Goal: Task Accomplishment & Management: Complete application form

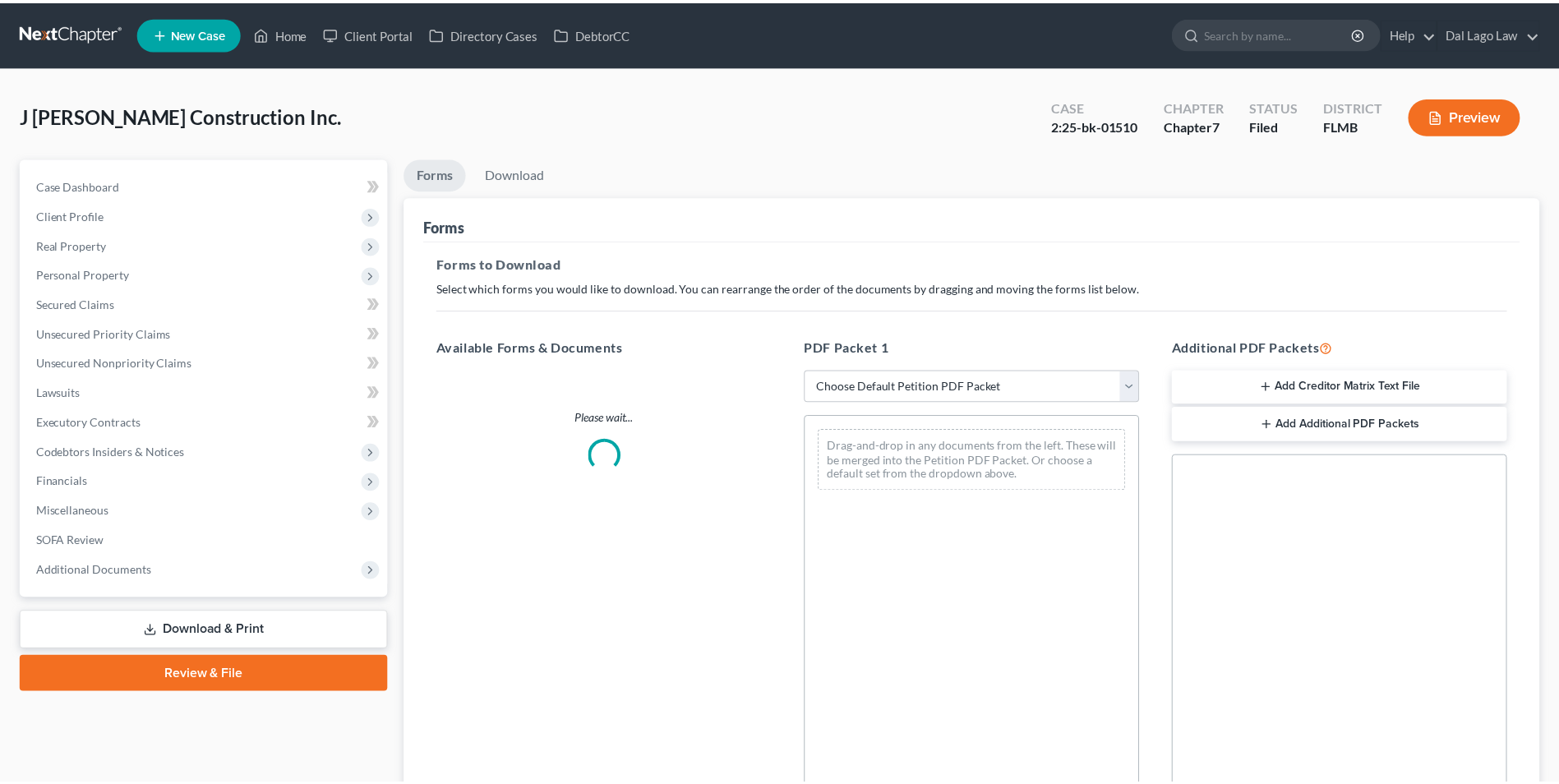
scroll to position [48, 0]
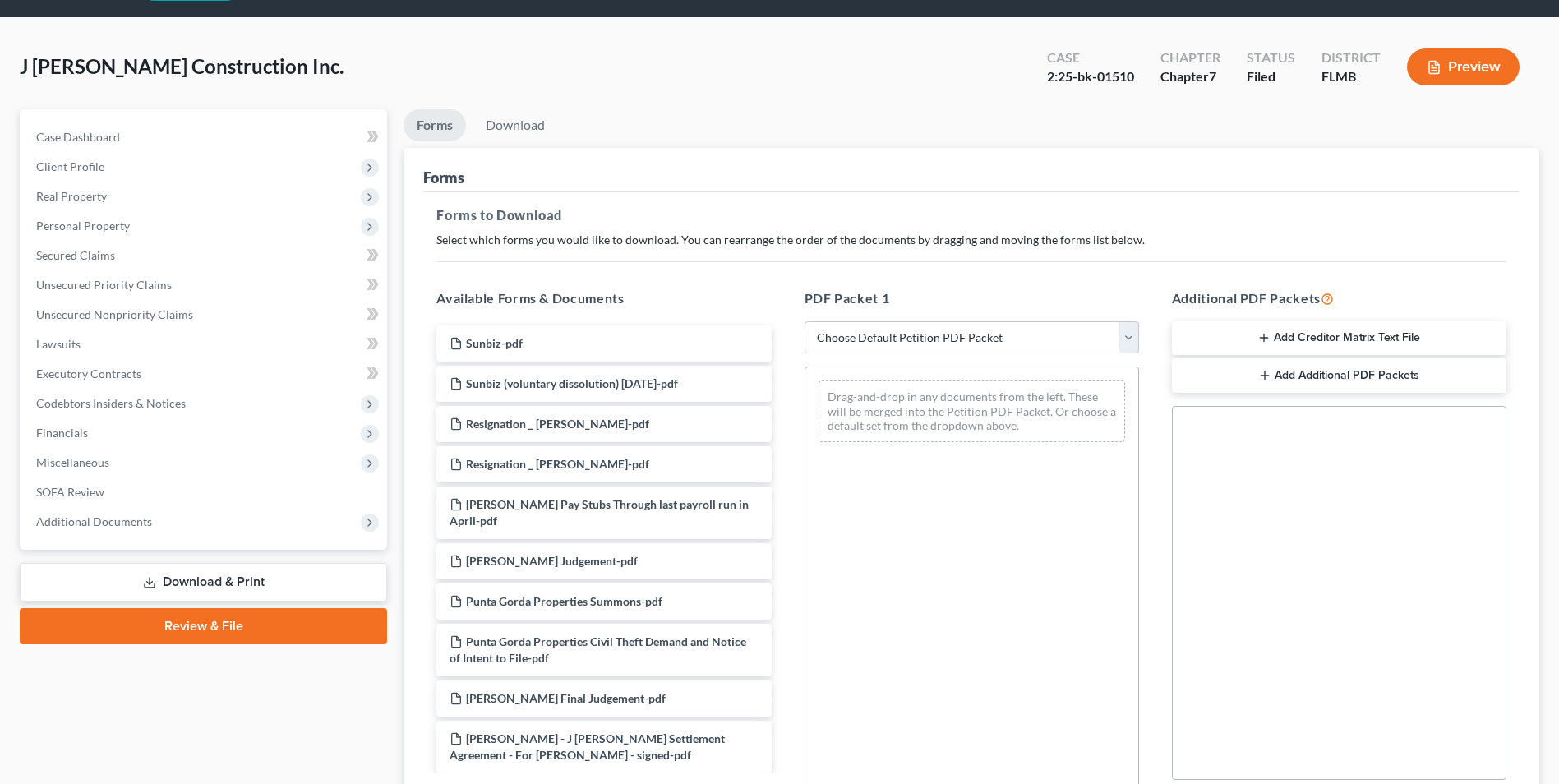
click at [279, 32] on div "J [PERSON_NAME] Construction Inc. Upgraded Case 2:25-bk-01510 Chapter Chapter 7…" at bounding box center [780, 477] width 1559 height 918
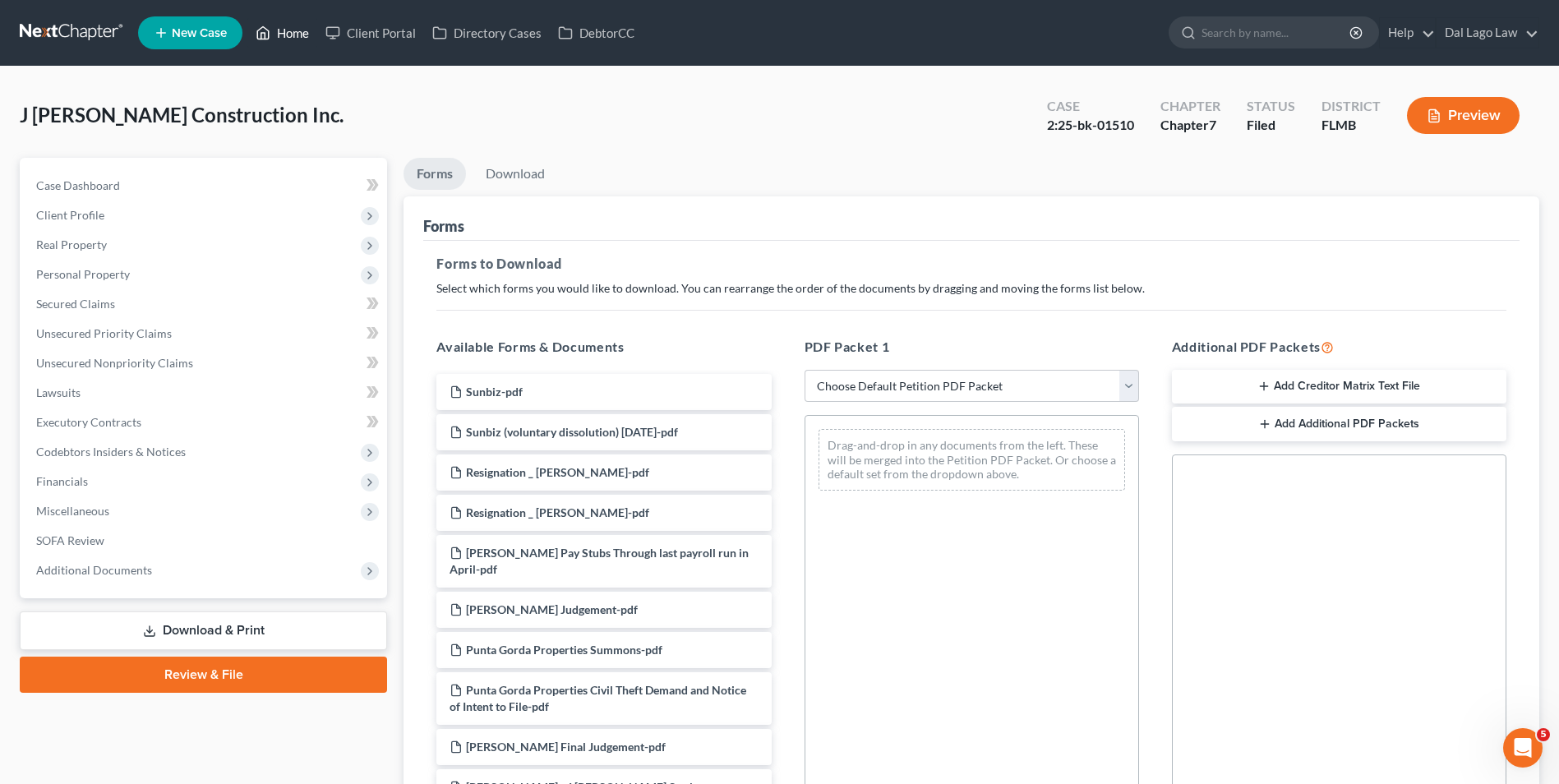
click at [289, 30] on link "Home" at bounding box center [282, 33] width 70 height 30
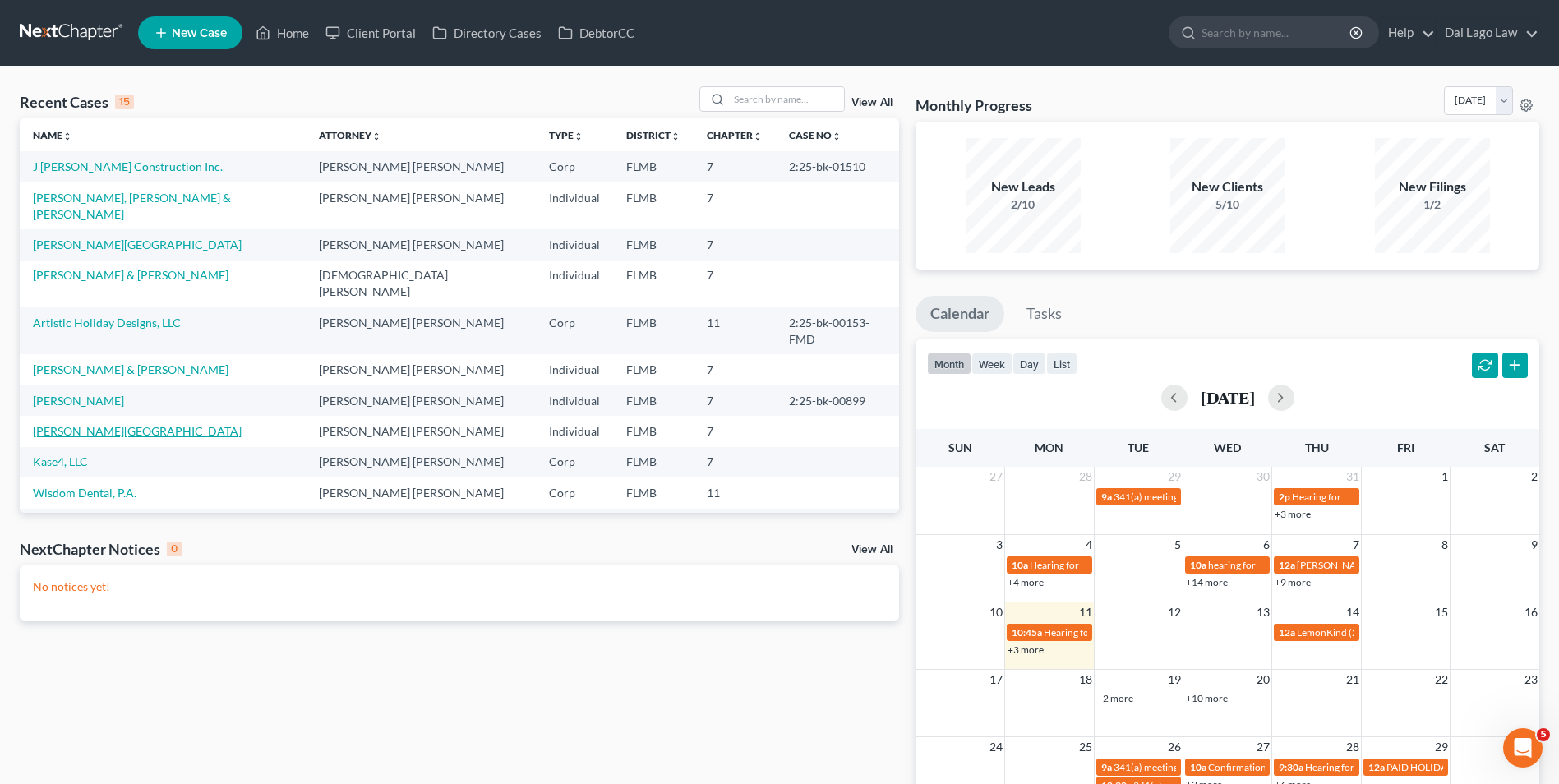
click at [89, 424] on link "[PERSON_NAME][GEOGRAPHIC_DATA]" at bounding box center [137, 430] width 209 height 14
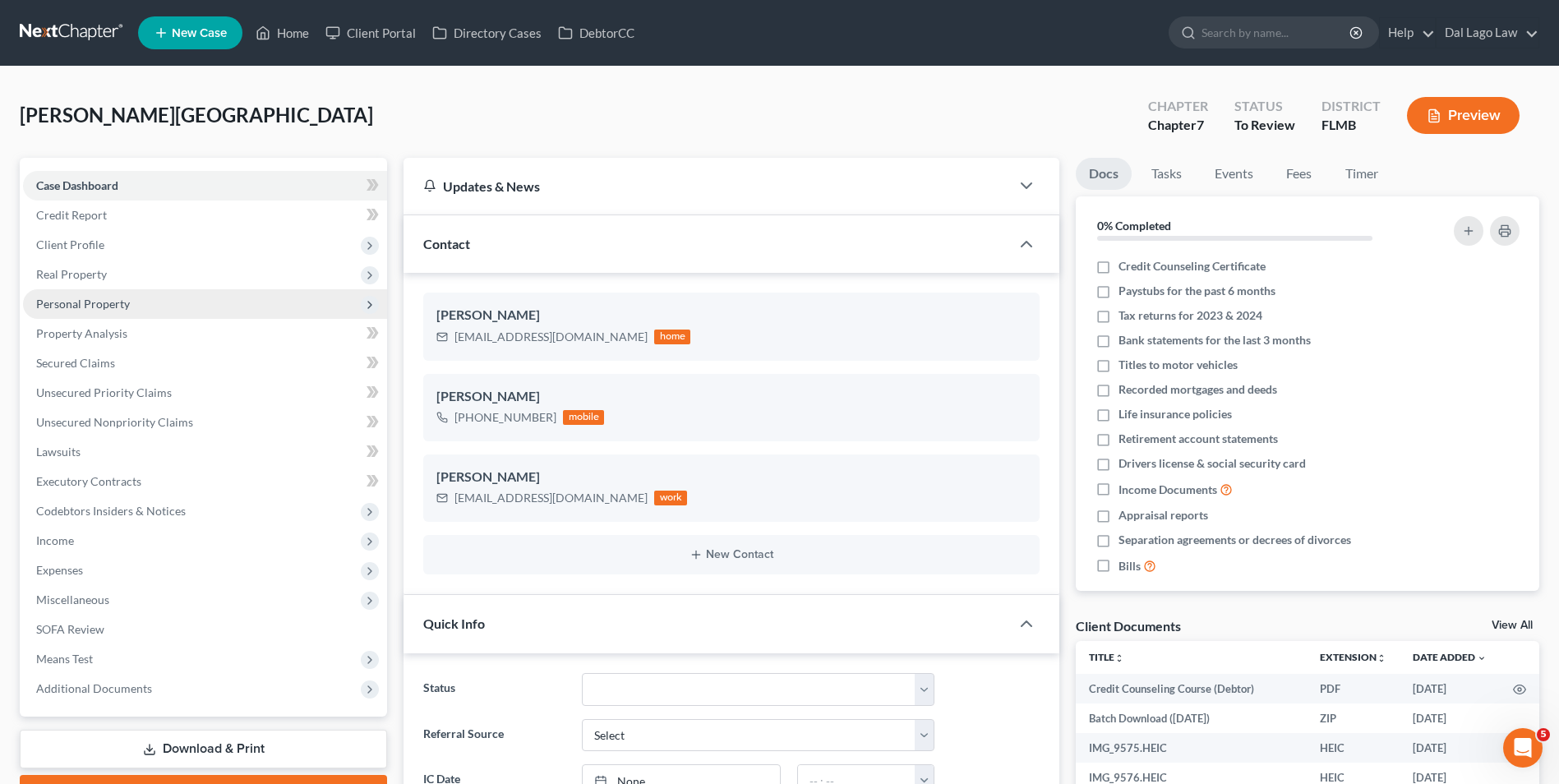
click at [113, 302] on span "Personal Property" at bounding box center [83, 303] width 93 height 14
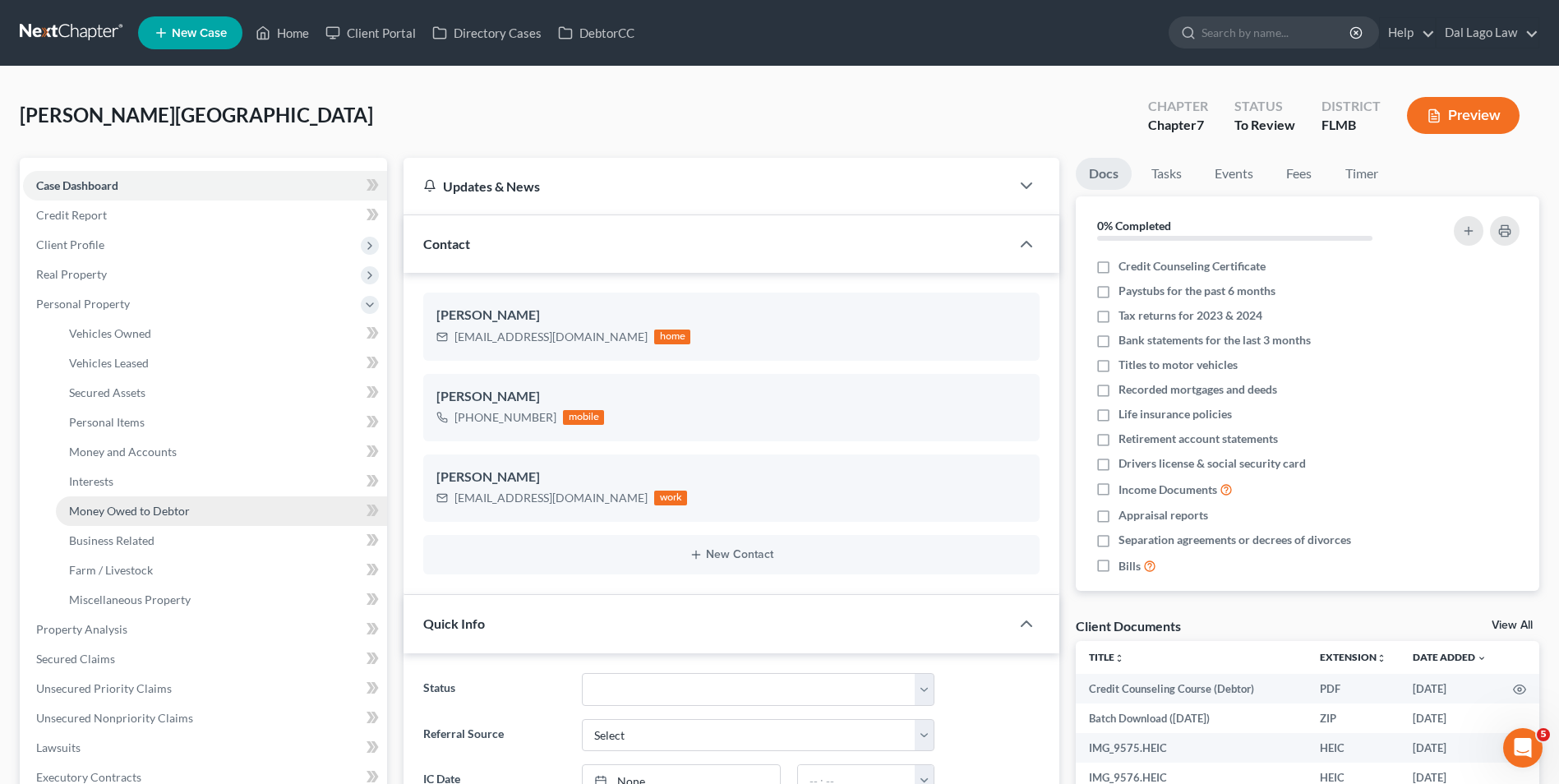
click at [131, 508] on span "Money Owed to Debtor" at bounding box center [129, 510] width 121 height 14
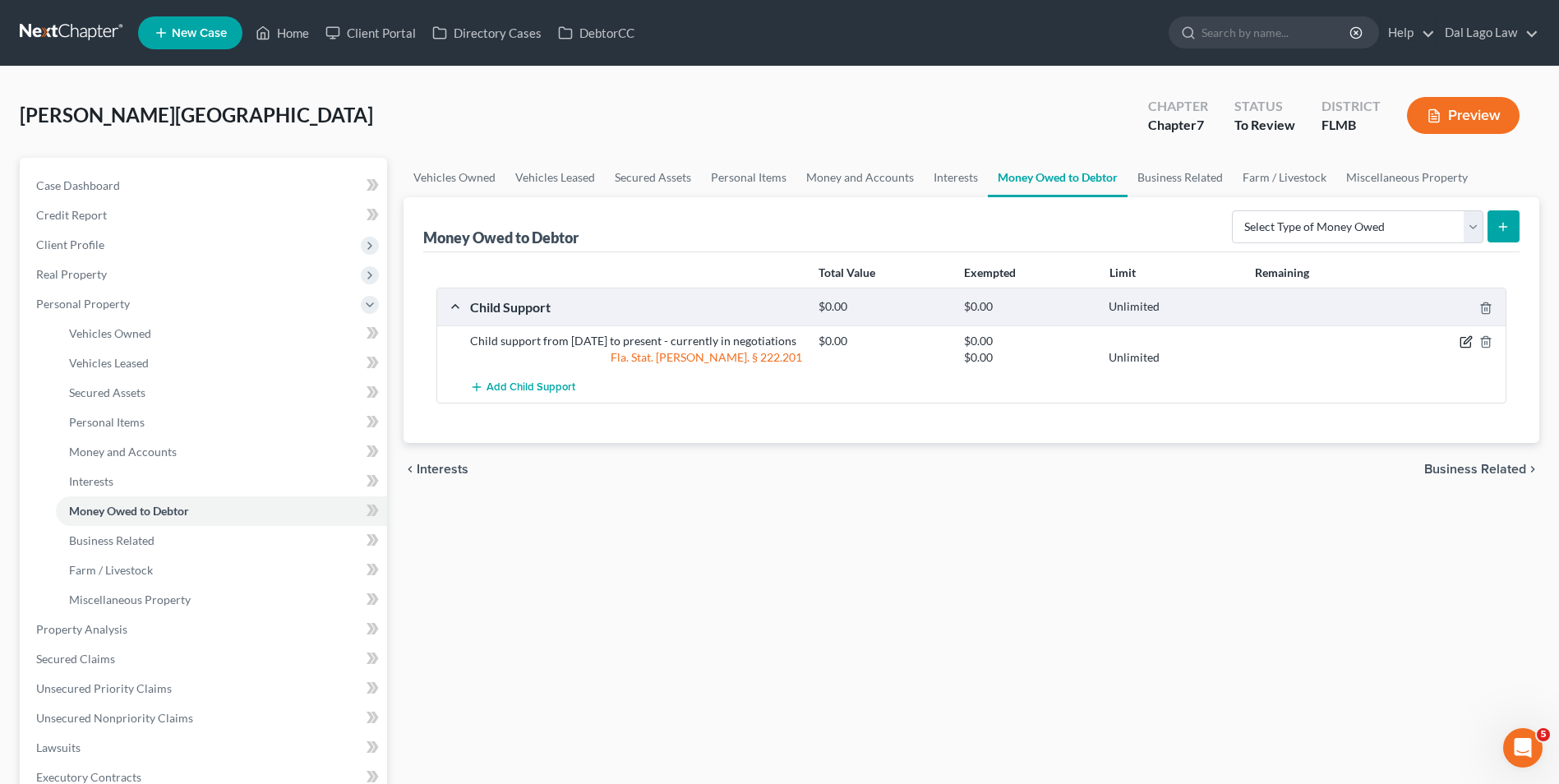
click at [1466, 337] on icon "button" at bounding box center [1466, 341] width 13 height 13
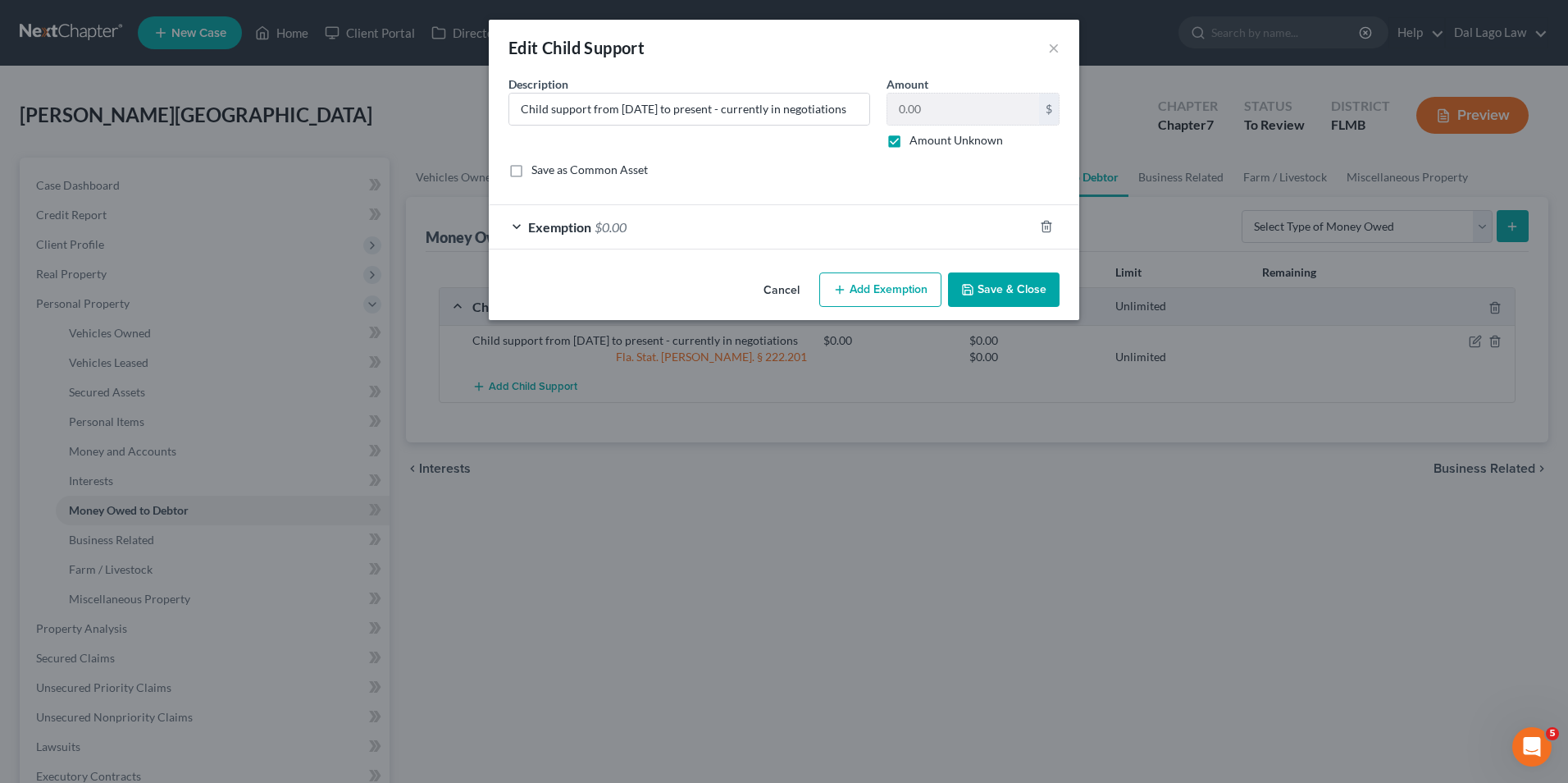
click at [554, 230] on span "Exemption" at bounding box center [560, 227] width 63 height 15
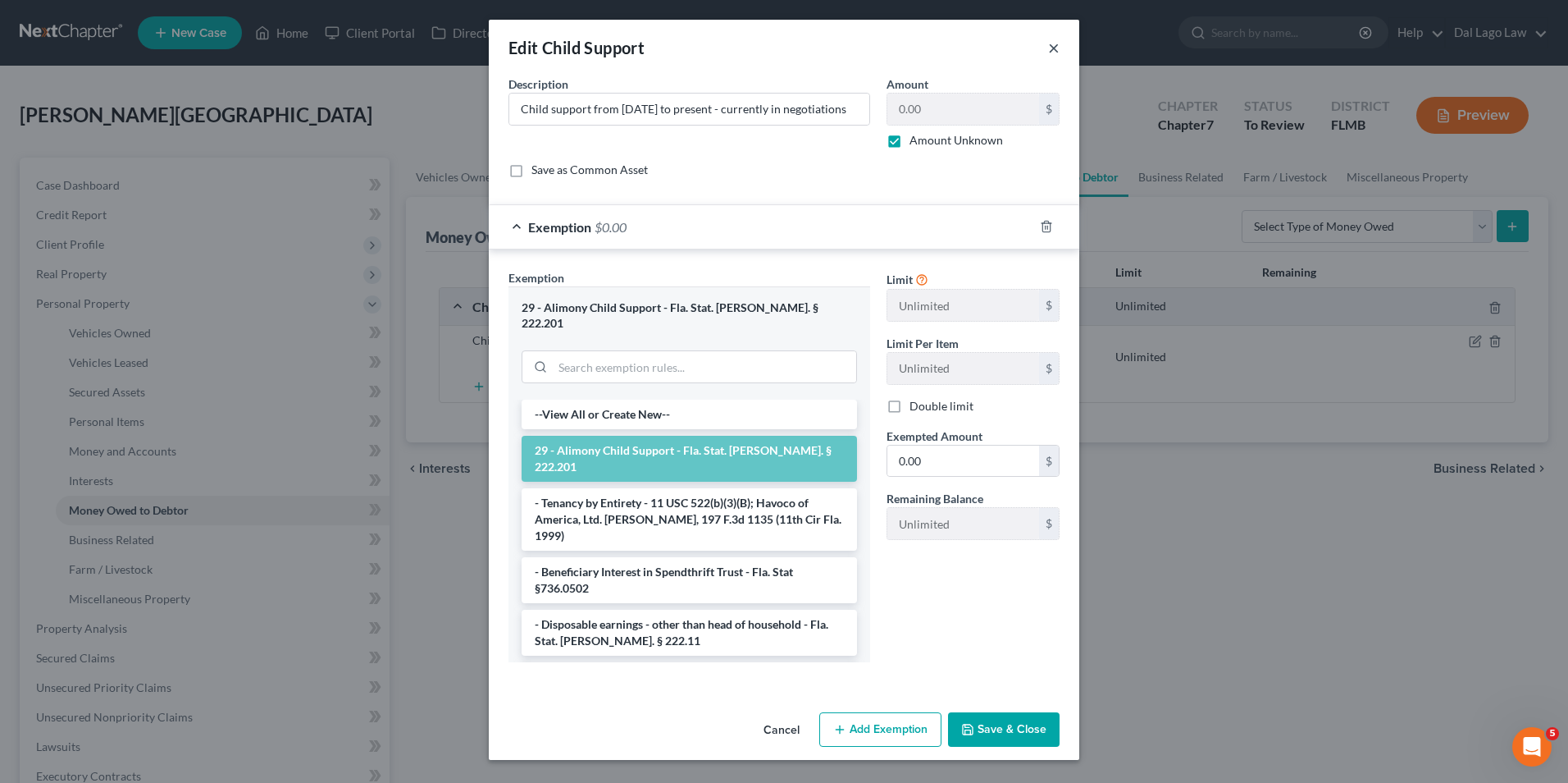
click at [1051, 48] on button "×" at bounding box center [1053, 48] width 12 height 20
